Goal: Download file/media

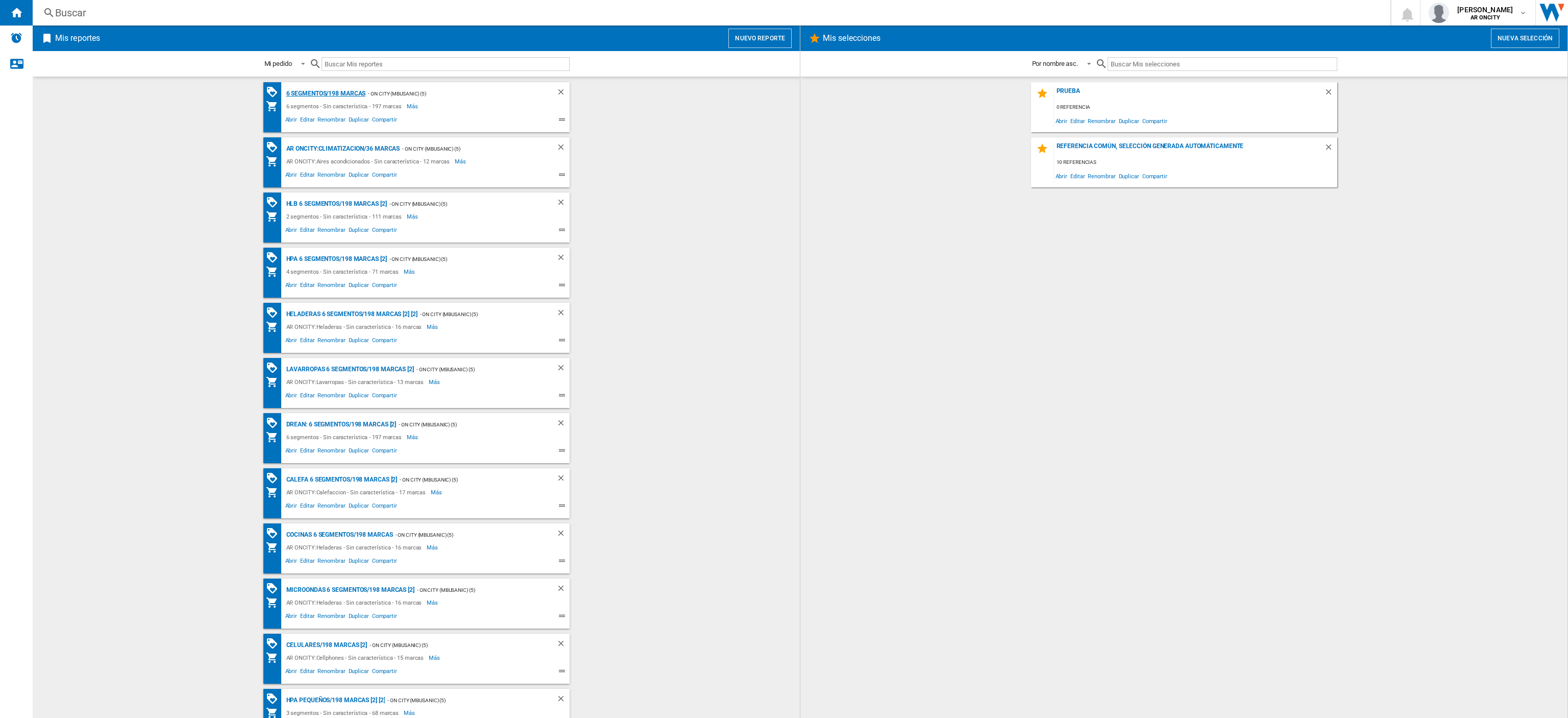
click at [299, 93] on div "6 segmentos/198 marcas" at bounding box center [324, 93] width 82 height 13
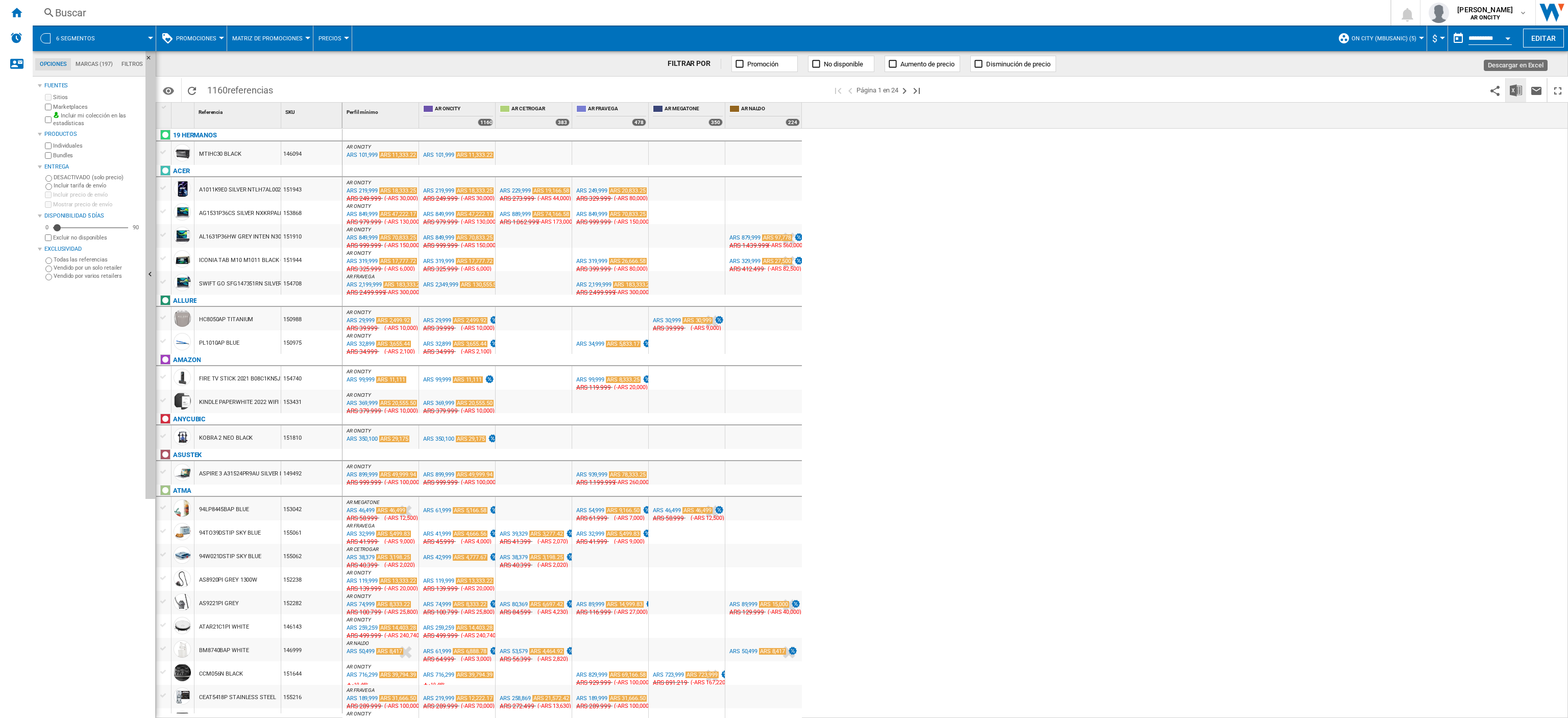
click at [1519, 94] on img "Descargar en Excel" at bounding box center [1516, 90] width 12 height 12
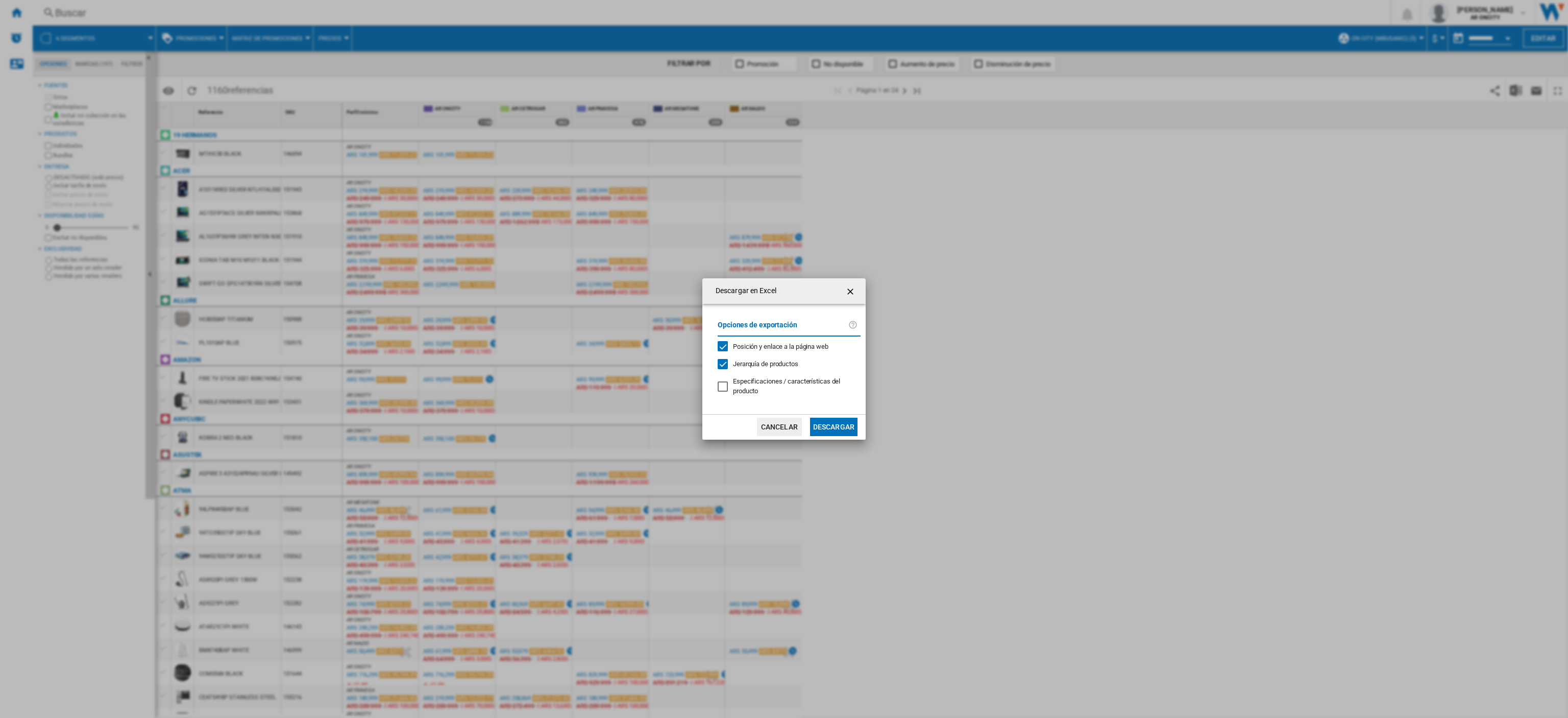
click at [838, 427] on button "Descargar" at bounding box center [834, 427] width 47 height 18
